Goal: Check status: Check status

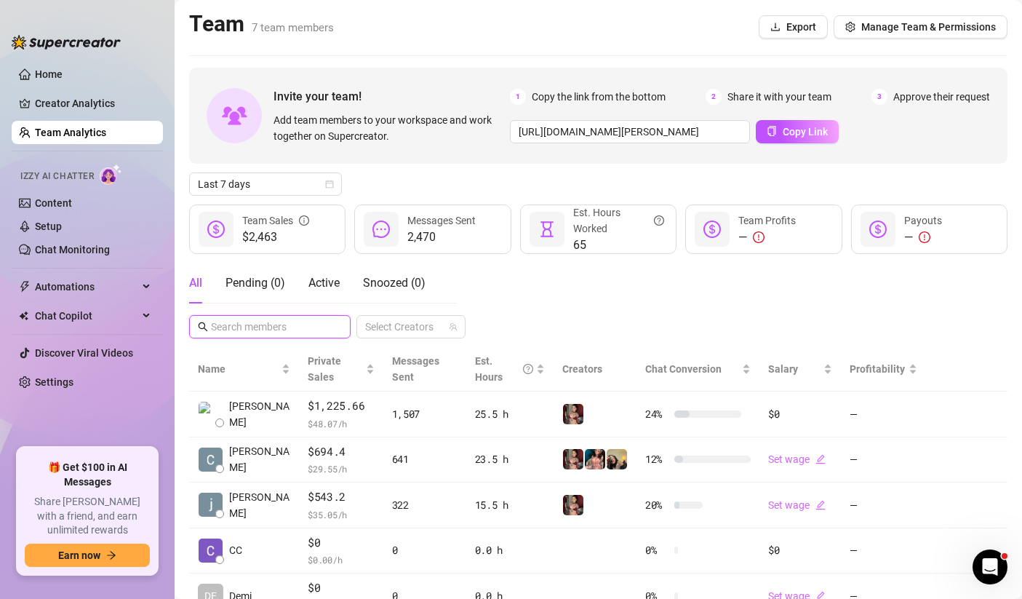
click at [263, 327] on input "text" at bounding box center [270, 327] width 119 height 16
click at [386, 319] on div at bounding box center [403, 326] width 88 height 20
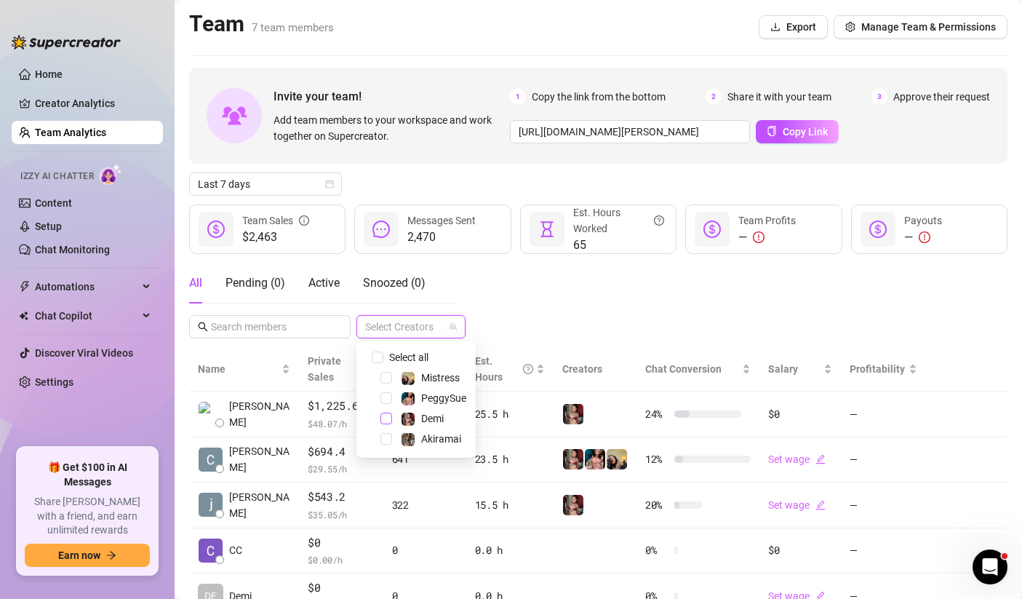
click at [388, 421] on span "Select tree node" at bounding box center [386, 418] width 12 height 12
click at [597, 314] on div "All Pending ( 0 ) Active Snoozed ( 0 ) 1 Accounts" at bounding box center [598, 301] width 818 height 76
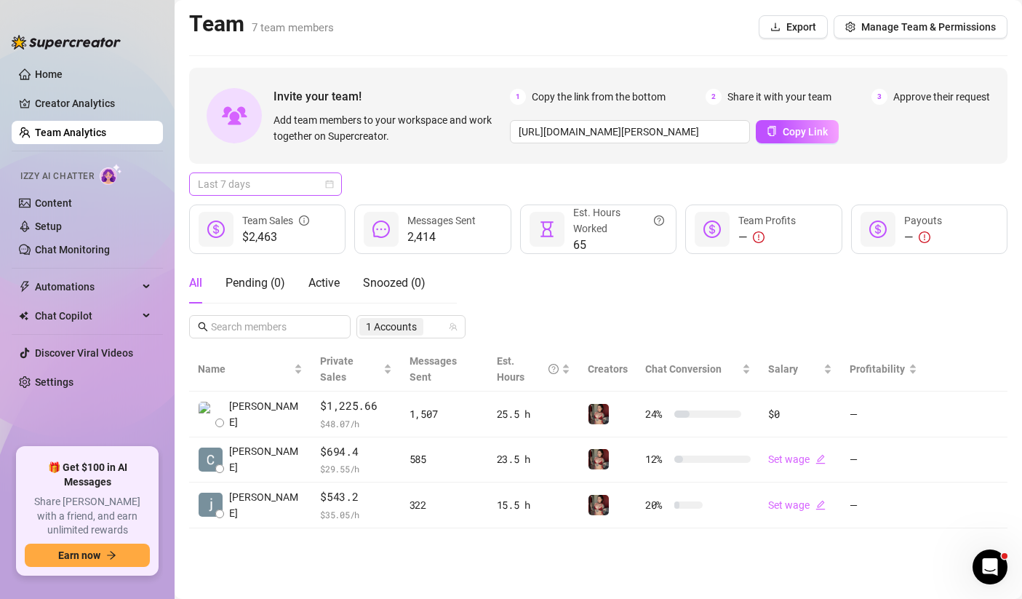
click at [305, 184] on span "Last 7 days" at bounding box center [265, 184] width 135 height 22
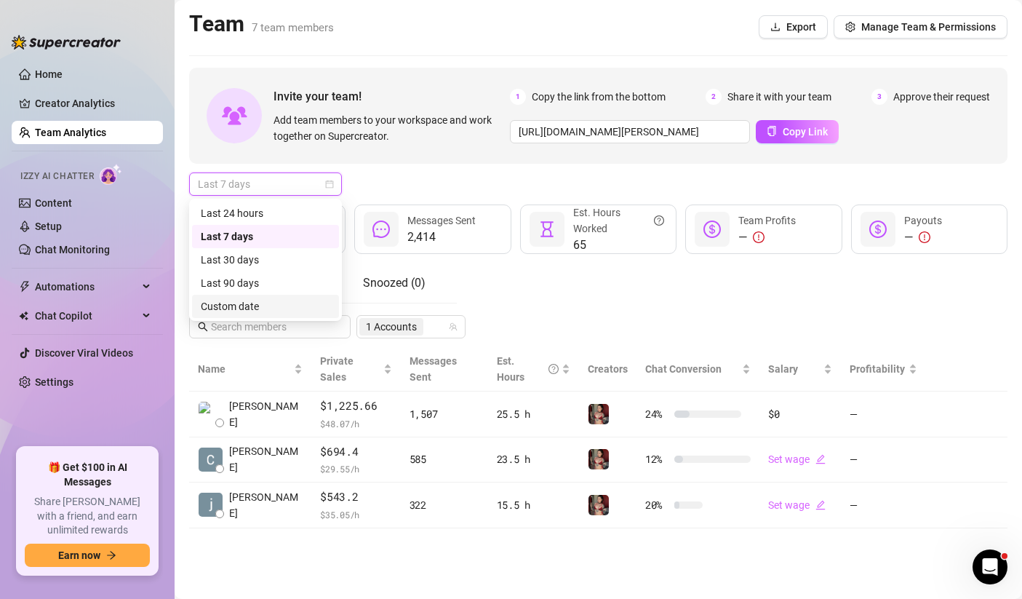
click at [258, 305] on div "Custom date" at bounding box center [265, 306] width 129 height 16
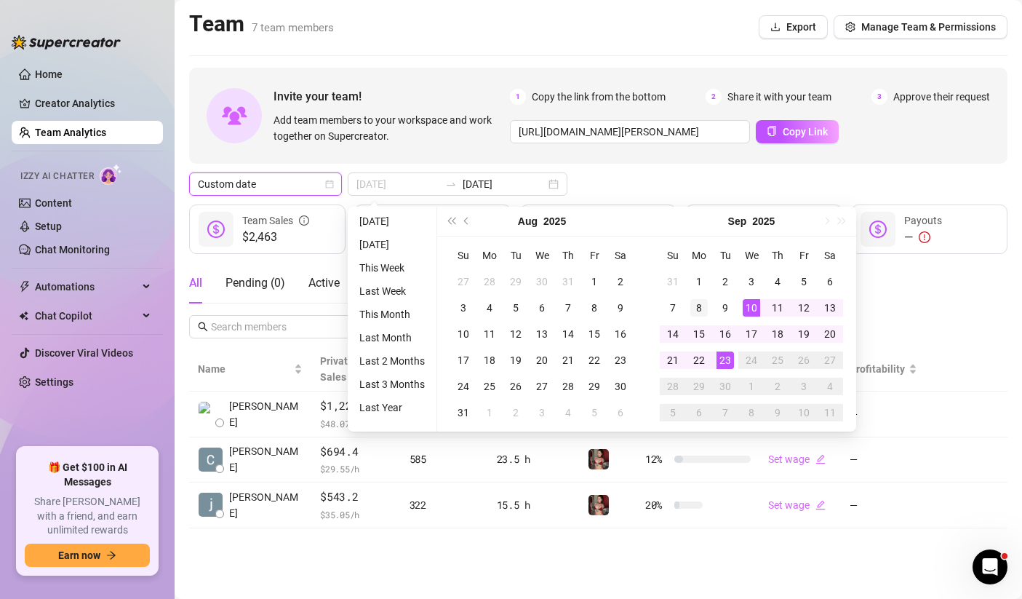
type input "[DATE]"
click at [700, 306] on div "8" at bounding box center [698, 307] width 17 height 17
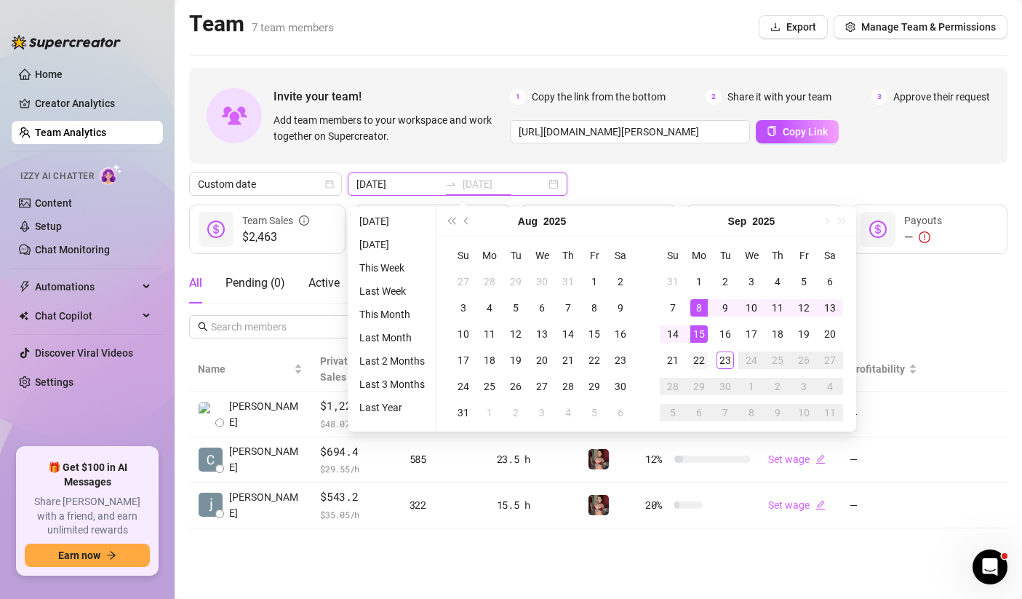
type input "[DATE]"
click at [697, 359] on div "22" at bounding box center [698, 359] width 17 height 17
